Goal: Information Seeking & Learning: Learn about a topic

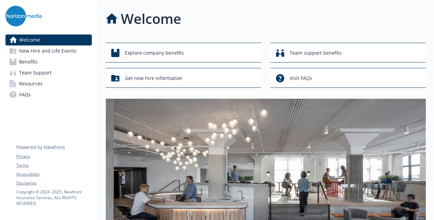
click at [58, 60] on link "Benefits" at bounding box center [48, 61] width 86 height 11
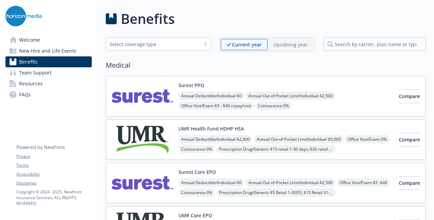
click at [331, 103] on div "Annual Deductible/Individual - $0 Annual Out-of-Pocket Limit/Individual - $2,50…" at bounding box center [286, 121] width 215 height 58
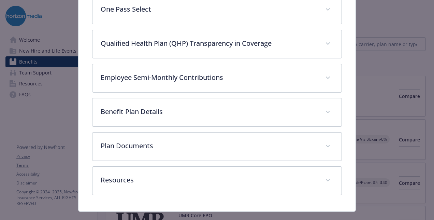
scroll to position [354, 0]
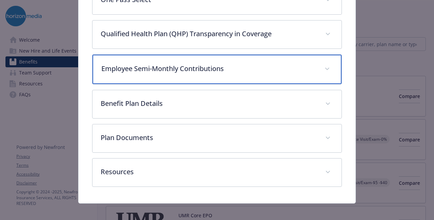
click at [207, 70] on div "Employee Semi-Monthly Contributions" at bounding box center [217, 69] width 249 height 29
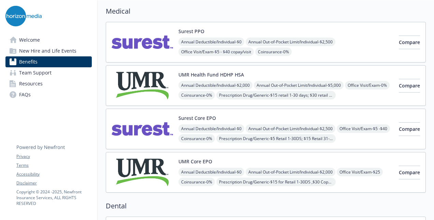
scroll to position [68, 0]
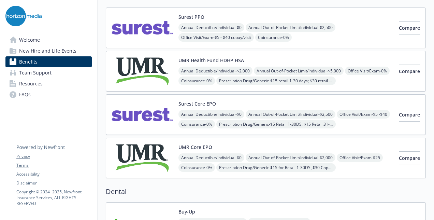
click at [258, 57] on div "UMR Health Fund HDHP HSA Annual Deductible/Individual - $2,000 Annual Out-of-Po…" at bounding box center [286, 71] width 215 height 29
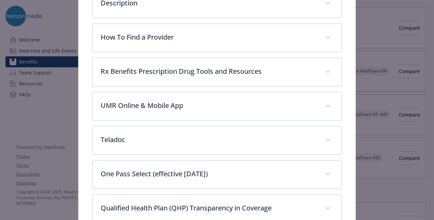
scroll to position [294, 0]
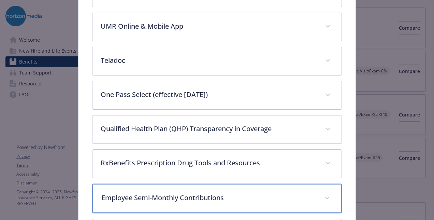
click at [185, 184] on div "Employee Semi-Monthly Contributions" at bounding box center [217, 198] width 249 height 29
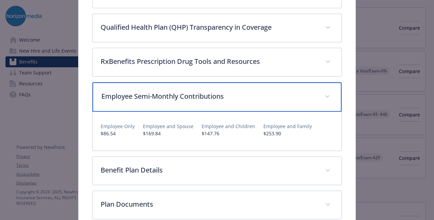
scroll to position [430, 0]
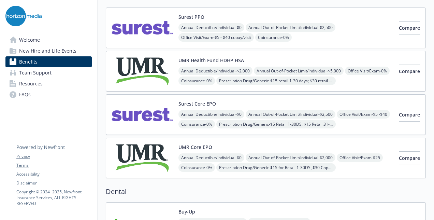
click at [225, 101] on div "Surest Core EPO Annual Deductible/Individual - $0 Annual Out-of-Pocket Limit/In…" at bounding box center [286, 114] width 215 height 29
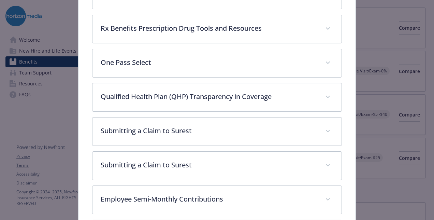
scroll to position [328, 0]
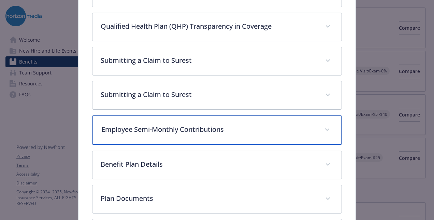
click at [188, 125] on p "Employee Semi-Monthly Contributions" at bounding box center [208, 129] width 215 height 10
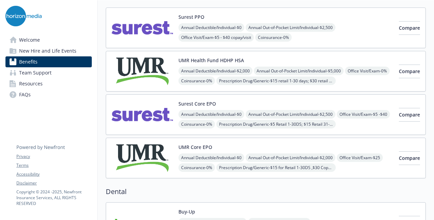
click at [224, 143] on div "UMR Core EPO Annual Deductible/Individual - $0 Annual Out-of-Pocket Limit/Indiv…" at bounding box center [286, 157] width 215 height 29
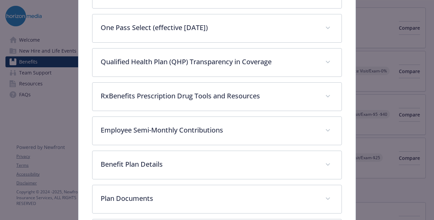
scroll to position [422, 0]
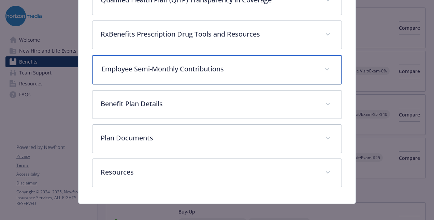
drag, startPoint x: 238, startPoint y: 68, endPoint x: 202, endPoint y: 69, distance: 35.5
click at [238, 67] on p "Employee Semi-Monthly Contributions" at bounding box center [208, 69] width 215 height 10
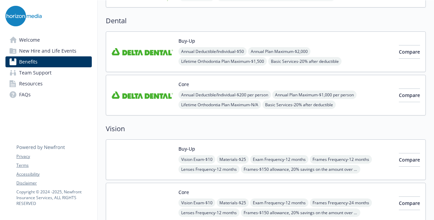
scroll to position [376, 0]
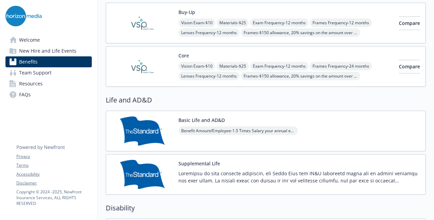
click at [212, 111] on div "Basic Life and AD&D Benefit Amount/Employee - 1.5 Times Salary your annual earn…" at bounding box center [266, 131] width 320 height 41
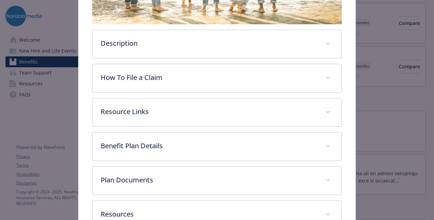
scroll to position [180, 0]
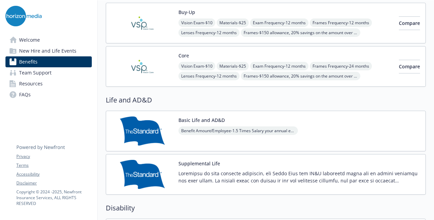
click at [281, 118] on div "Basic Life and AD&D Benefit Amount/Employee - 1.5 Times Salary your annual earn…" at bounding box center [239, 130] width 120 height 29
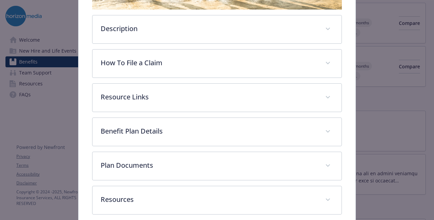
scroll to position [214, 0]
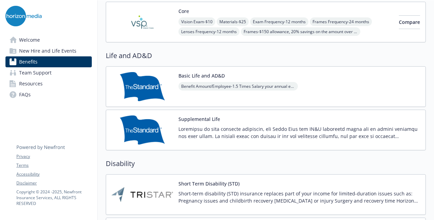
scroll to position [512, 0]
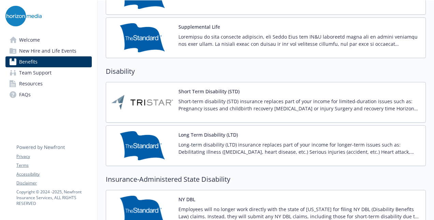
click at [242, 141] on p "Long-term disability (LTD) insurance replaces part of your income for longer-te…" at bounding box center [300, 148] width 242 height 14
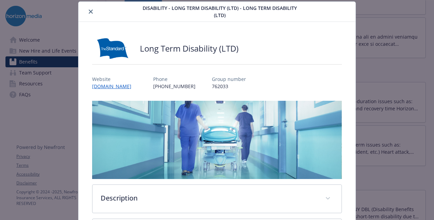
scroll to position [152, 0]
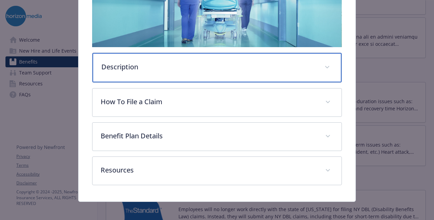
click at [173, 77] on div "Description" at bounding box center [217, 67] width 249 height 29
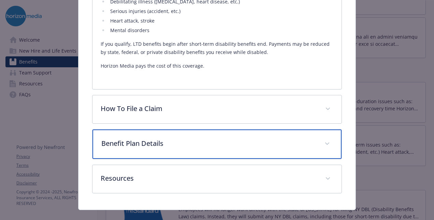
click at [216, 130] on div "Benefit Plan Details" at bounding box center [217, 143] width 249 height 29
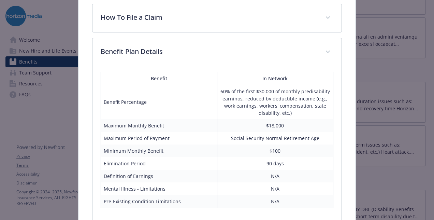
scroll to position [356, 0]
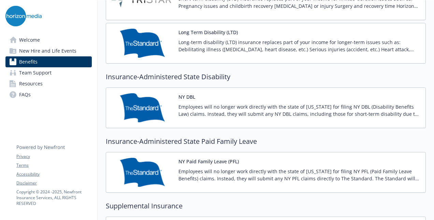
scroll to position [546, 0]
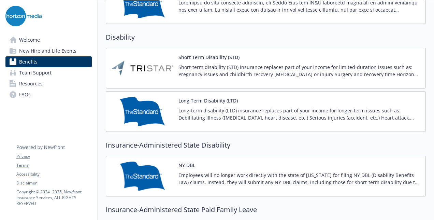
click at [233, 72] on p "Short-term disability (STD) insurance replaces part of your income for limited-…" at bounding box center [300, 71] width 242 height 14
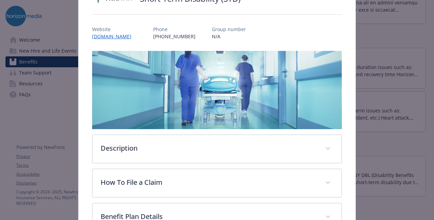
scroll to position [152, 0]
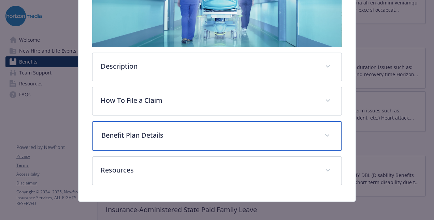
click at [167, 135] on p "Benefit Plan Details" at bounding box center [208, 135] width 215 height 10
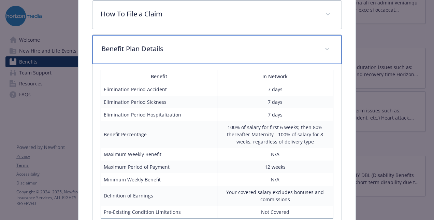
scroll to position [255, 0]
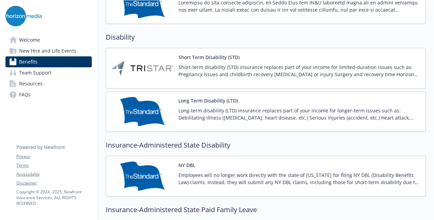
click at [285, 127] on div "Long Term Disability (LTD) Long-term disability (LTD) insurance replaces part o…" at bounding box center [266, 111] width 320 height 41
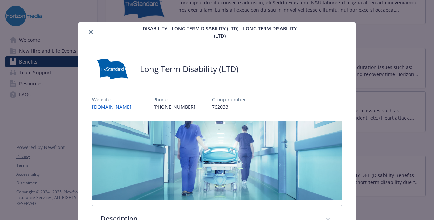
scroll to position [20, 0]
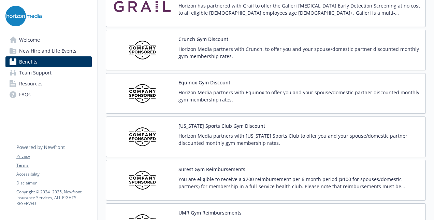
scroll to position [1571, 0]
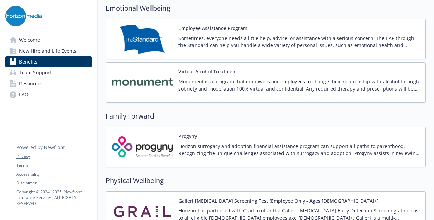
click at [210, 34] on p "Sometimes, everyone needs a little help, advice, or assistance with a serious c…" at bounding box center [300, 41] width 242 height 14
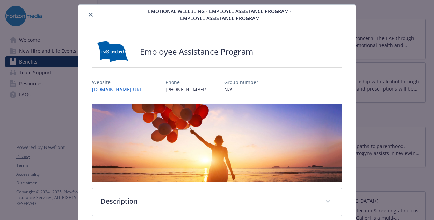
scroll to position [118, 0]
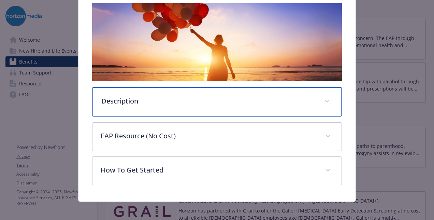
click at [150, 100] on p "Description" at bounding box center [208, 101] width 215 height 10
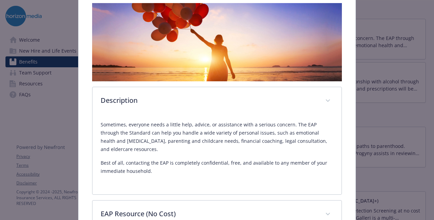
click at [163, 151] on p "Sometimes, everyone needs a little help, advice, or assistance with a serious c…" at bounding box center [217, 137] width 233 height 33
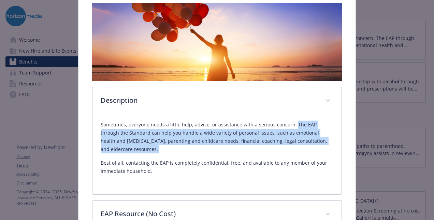
drag, startPoint x: 163, startPoint y: 151, endPoint x: 293, endPoint y: 120, distance: 133.3
click at [293, 121] on p "Sometimes, everyone needs a little help, advice, or assistance with a serious c…" at bounding box center [217, 137] width 233 height 33
copy div "The EAP through the Standard can help you handle a wide variety of personal iss…"
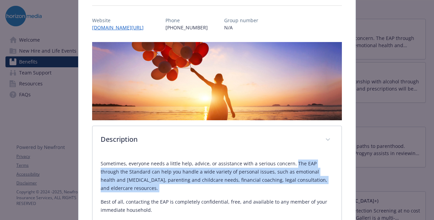
scroll to position [50, 0]
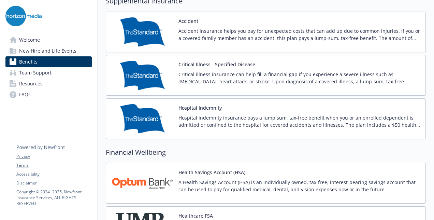
scroll to position [649, 0]
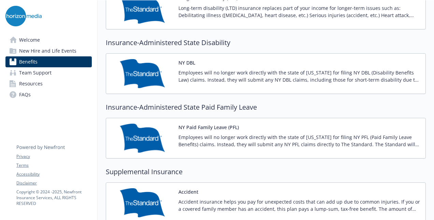
click at [242, 136] on p "Employees will no longer work directly with the state of [US_STATE] for filing …" at bounding box center [300, 141] width 242 height 14
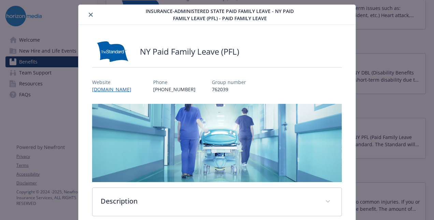
scroll to position [118, 0]
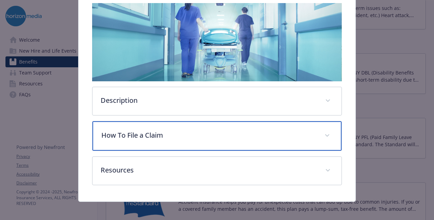
click at [177, 144] on div "How To File a Claim" at bounding box center [217, 135] width 249 height 29
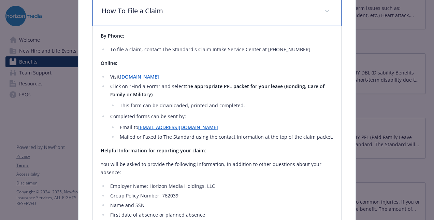
scroll to position [255, 0]
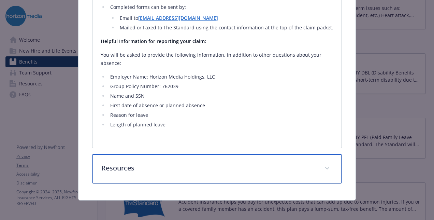
click at [191, 167] on p "Resources" at bounding box center [208, 168] width 215 height 10
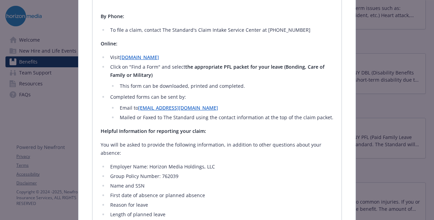
scroll to position [178, 0]
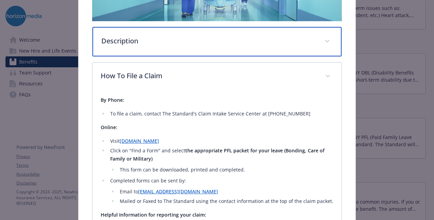
click at [168, 46] on div "Description" at bounding box center [217, 41] width 249 height 29
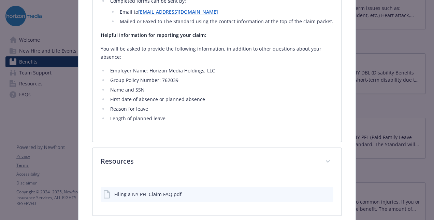
scroll to position [439, 0]
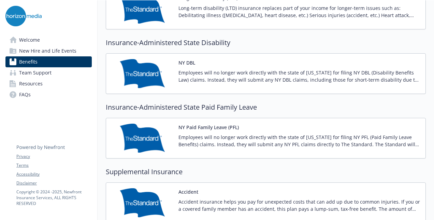
click at [360, 108] on div "Insurance-Administered State Paid Family Leave NY Paid Family Leave (PFL) Emplo…" at bounding box center [266, 130] width 320 height 56
